Goal: Task Accomplishment & Management: Use online tool/utility

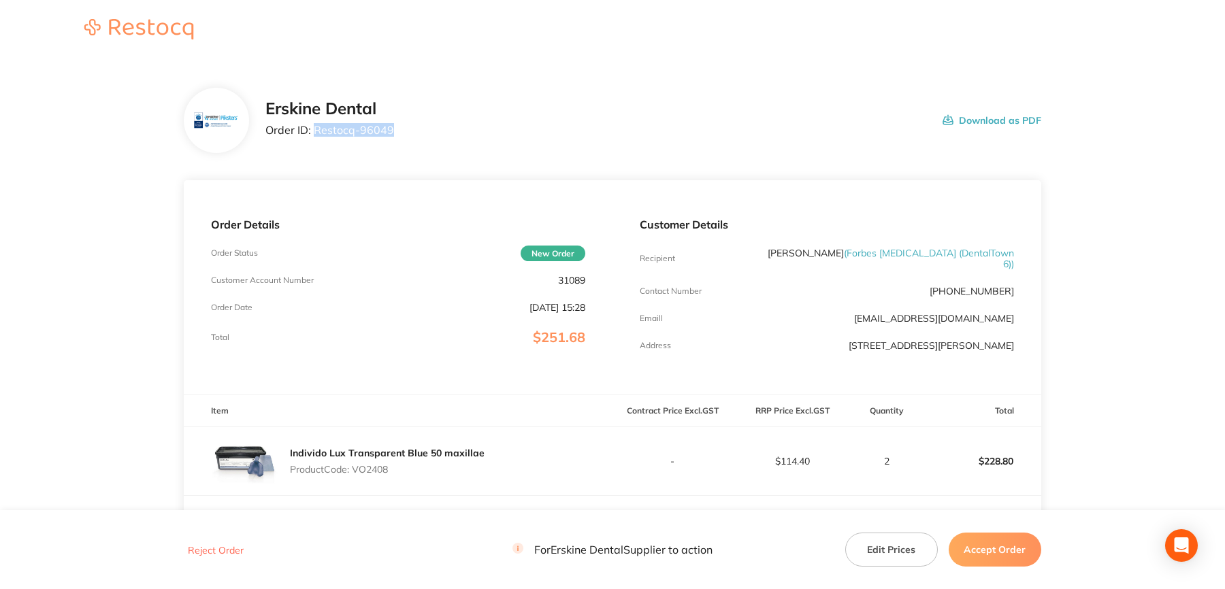
drag, startPoint x: 315, startPoint y: 132, endPoint x: 391, endPoint y: 142, distance: 76.9
click at [391, 142] on div "Erskine Dental Order ID: Restocq- 96049 Download as PDF" at bounding box center [612, 120] width 857 height 65
copy p "Restocq- 96049"
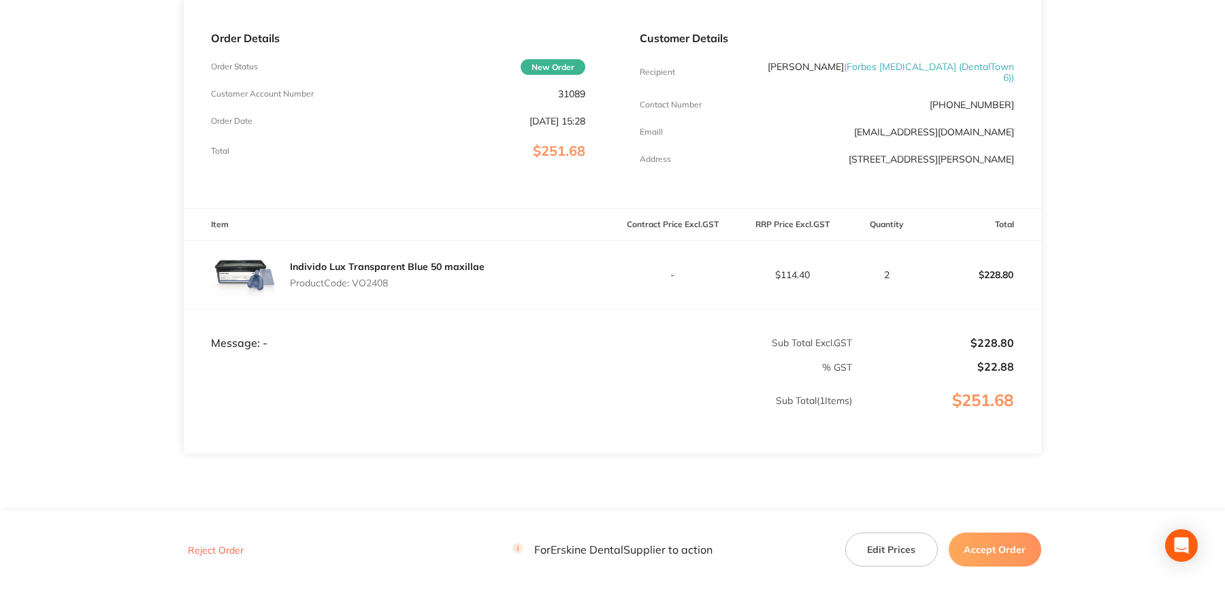
scroll to position [204, 0]
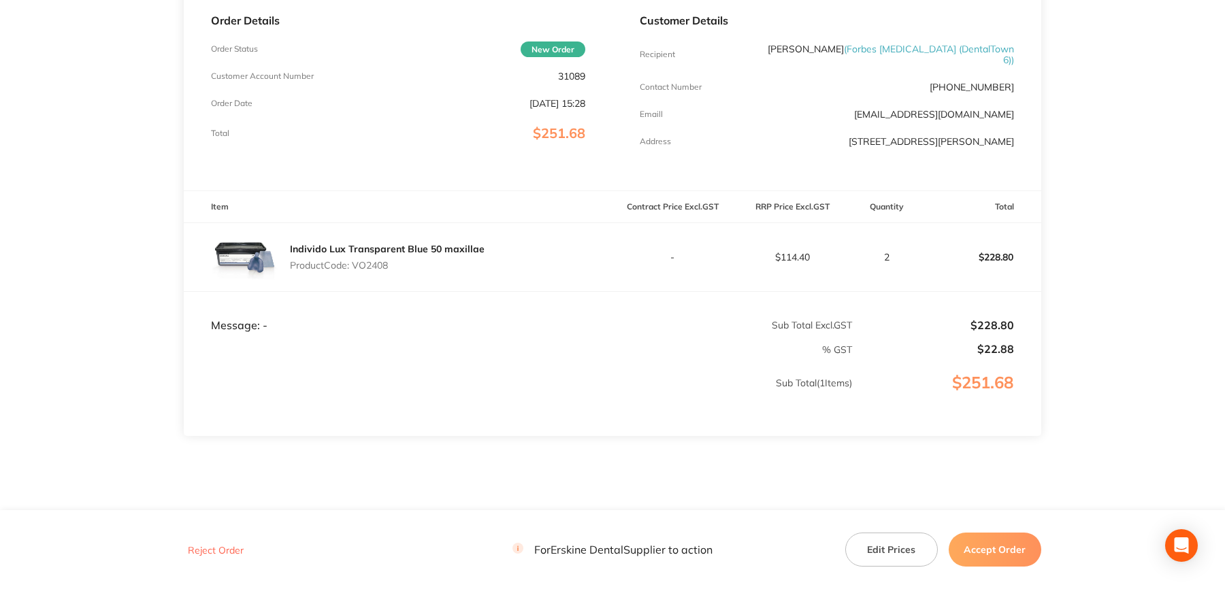
drag, startPoint x: 993, startPoint y: 559, endPoint x: 981, endPoint y: 547, distance: 16.8
click at [993, 559] on button "Accept Order" at bounding box center [994, 550] width 93 height 34
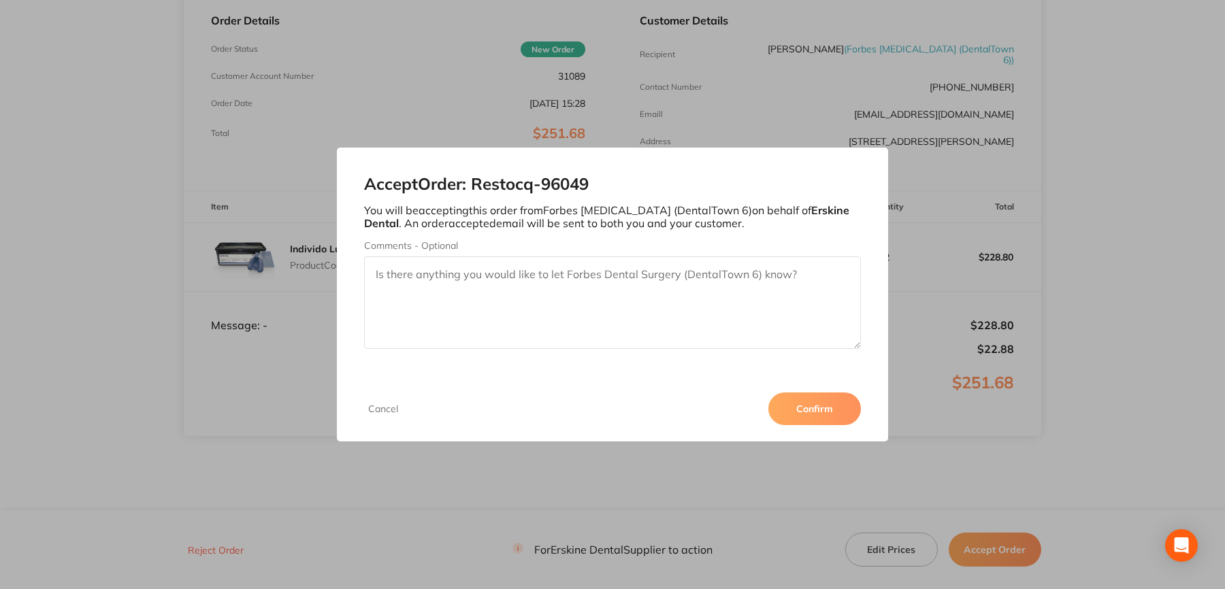
click at [820, 401] on button "Confirm" at bounding box center [814, 409] width 93 height 33
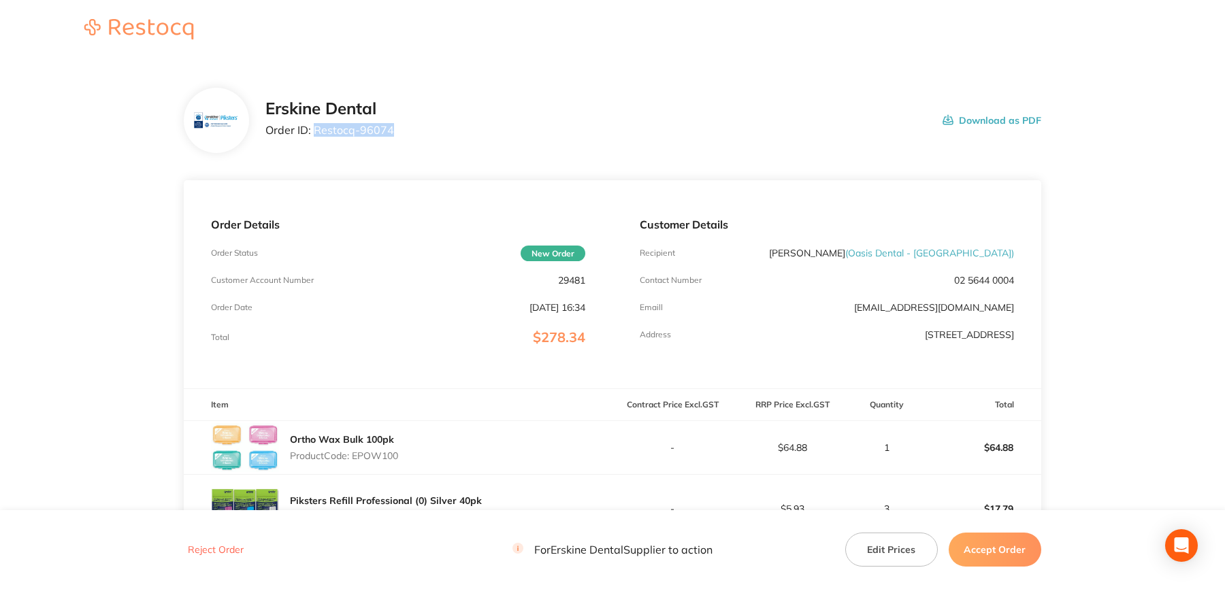
drag, startPoint x: 315, startPoint y: 130, endPoint x: 403, endPoint y: 139, distance: 88.2
click at [403, 139] on div "Erskine Dental Order ID: Restocq- 96074 Download as PDF" at bounding box center [653, 120] width 776 height 42
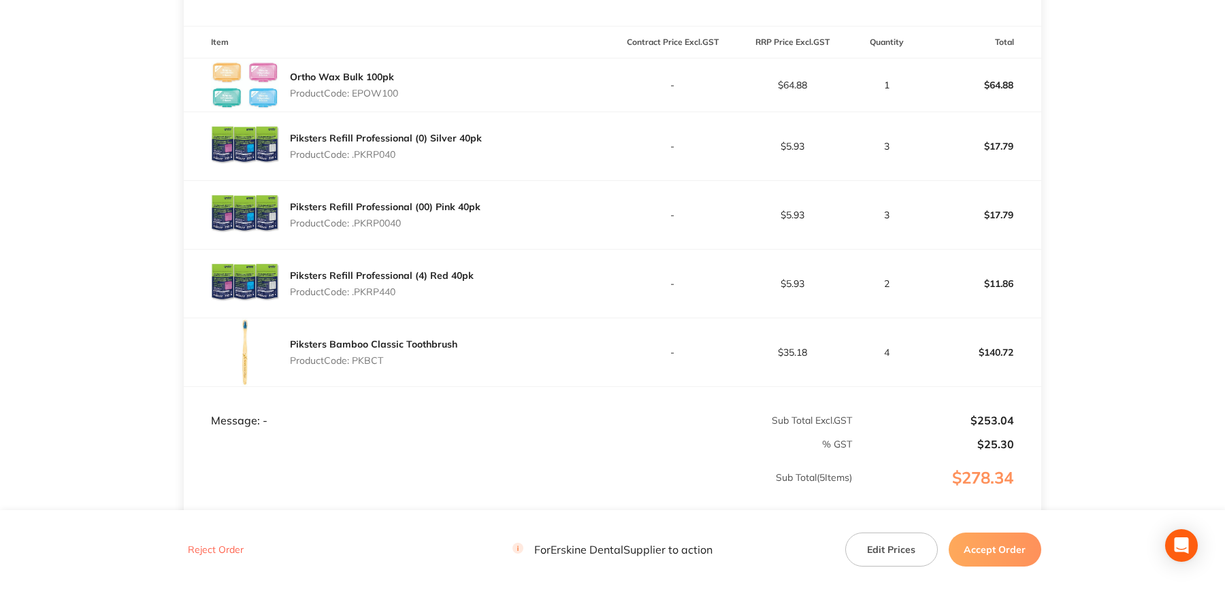
scroll to position [491, 0]
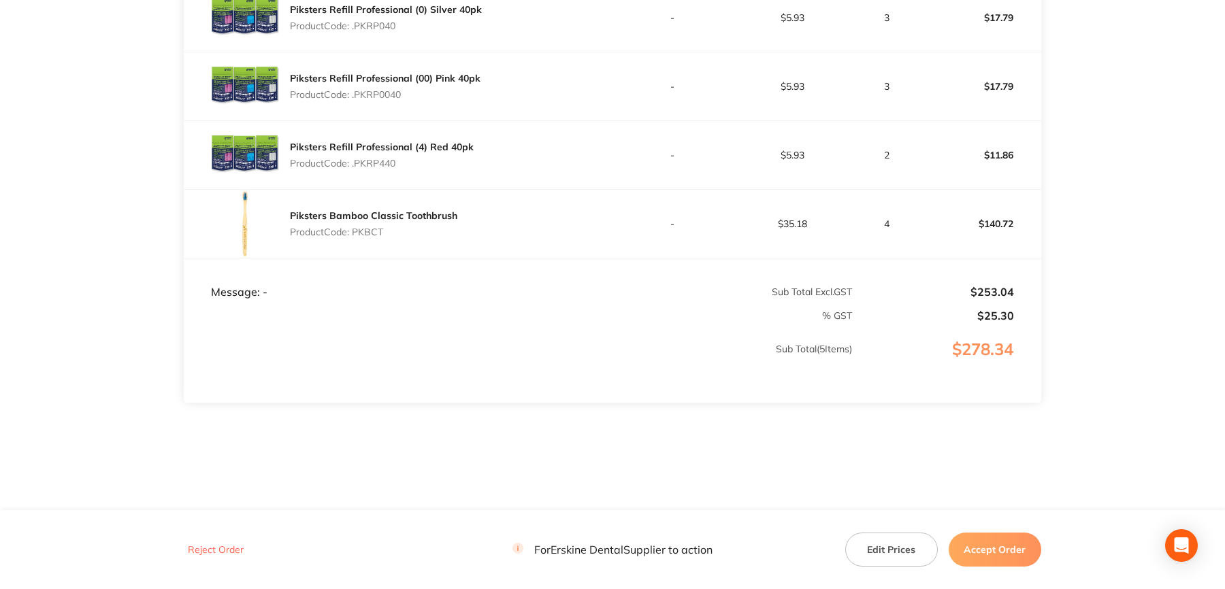
click at [998, 540] on button "Accept Order" at bounding box center [994, 550] width 93 height 34
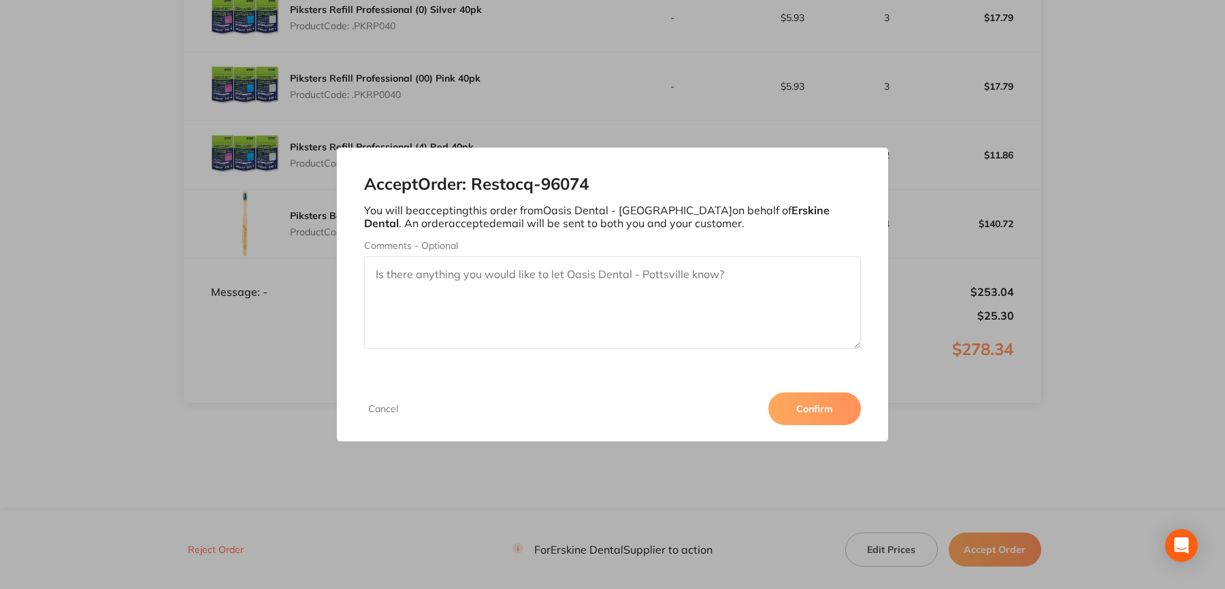
click at [821, 407] on button "Confirm" at bounding box center [814, 409] width 93 height 33
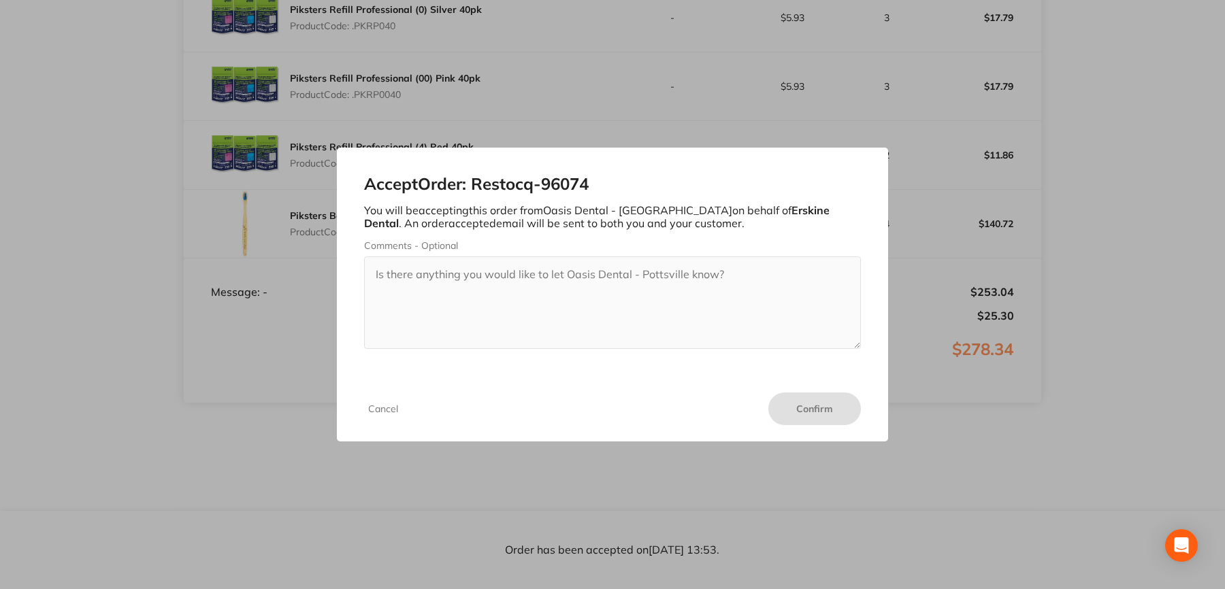
scroll to position [491, 0]
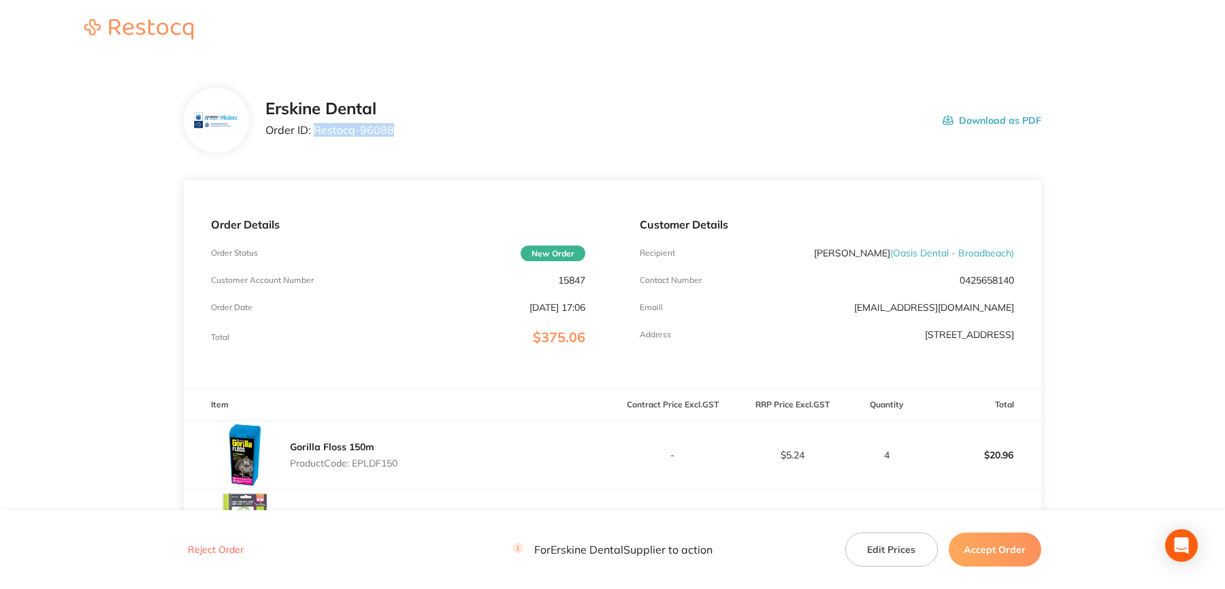
drag, startPoint x: 315, startPoint y: 130, endPoint x: 394, endPoint y: 139, distance: 79.4
click at [394, 139] on div "[PERSON_NAME] Dental Order ID: Restocq- 96088 Download as PDF" at bounding box center [653, 120] width 776 height 42
copy p "Restocq- 96088"
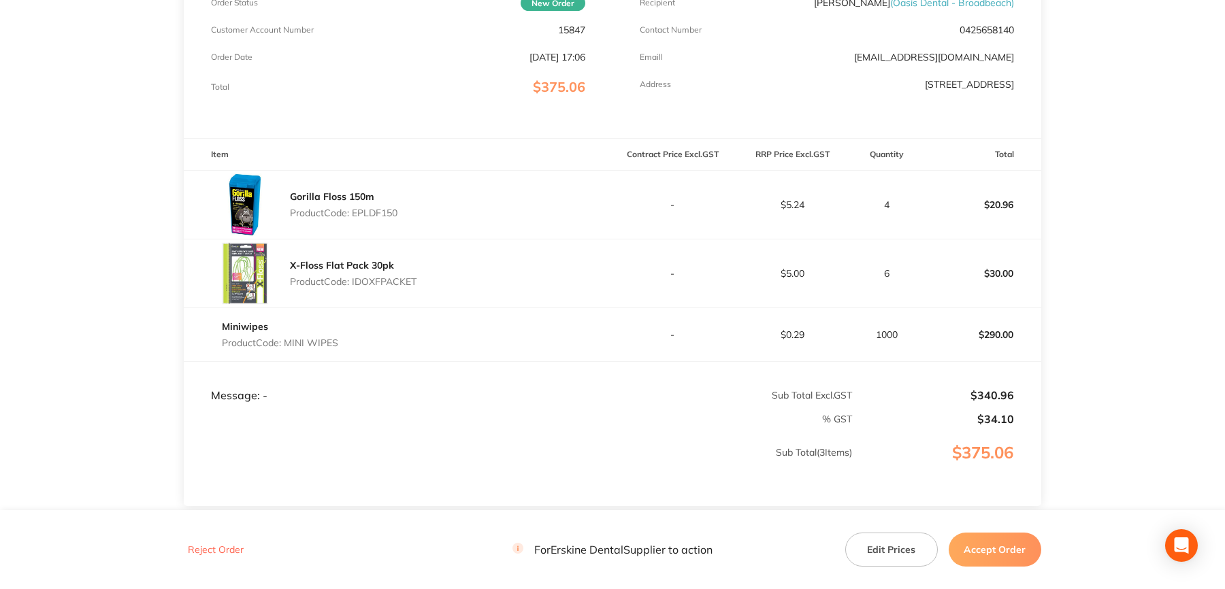
scroll to position [136, 0]
